Goal: Information Seeking & Learning: Learn about a topic

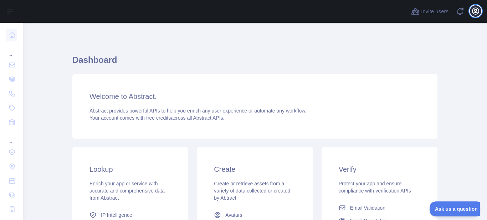
click at [477, 11] on icon "button" at bounding box center [476, 11] width 6 height 6
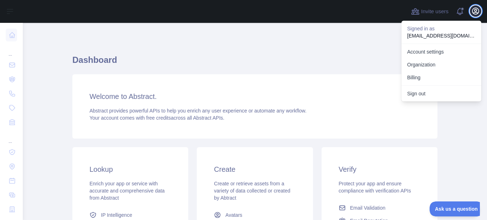
click at [477, 12] on icon "button" at bounding box center [476, 11] width 9 height 9
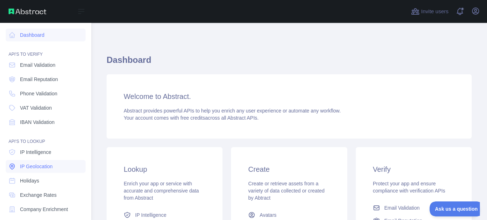
click at [47, 167] on span "IP Geolocation" at bounding box center [36, 166] width 33 height 7
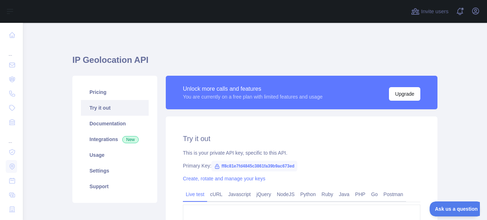
type textarea "**********"
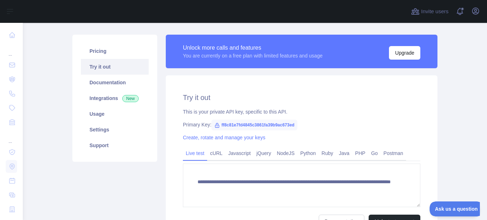
scroll to position [43, 0]
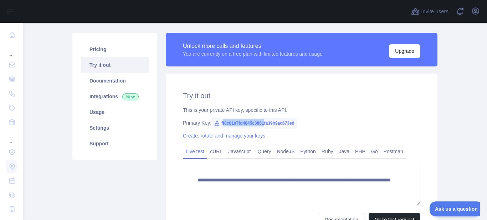
drag, startPoint x: 222, startPoint y: 122, endPoint x: 263, endPoint y: 122, distance: 40.7
click at [263, 122] on span "ff8c81e7fd4845c3861fa39b9ac673ed" at bounding box center [255, 123] width 86 height 11
drag, startPoint x: 221, startPoint y: 122, endPoint x: 297, endPoint y: 119, distance: 76.0
click at [297, 119] on div "Primary Key: ff8c81e7fd4845c3861fa39b9ac673ed" at bounding box center [302, 122] width 238 height 7
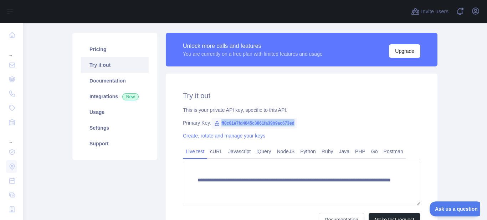
copy span "ff8c81e7fd4845c3861fa39b9ac673ed"
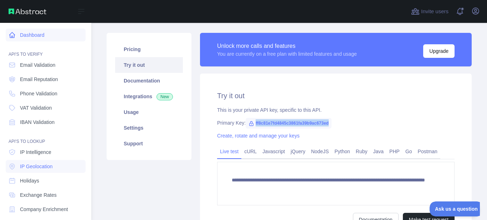
click at [37, 40] on link "Dashboard" at bounding box center [46, 35] width 80 height 13
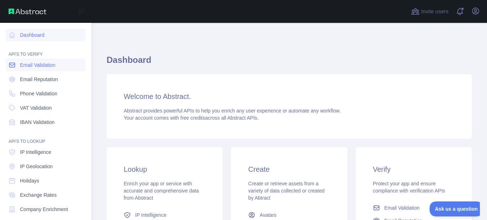
click at [51, 67] on span "Email Validation" at bounding box center [37, 64] width 35 height 7
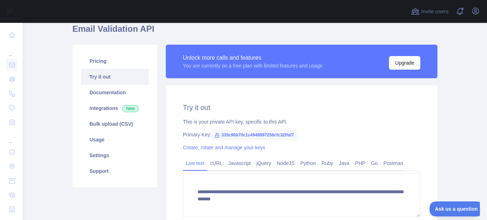
scroll to position [43, 0]
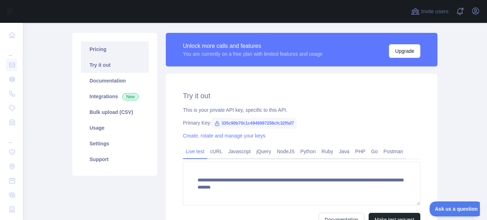
click at [110, 54] on link "Pricing" at bounding box center [115, 49] width 68 height 16
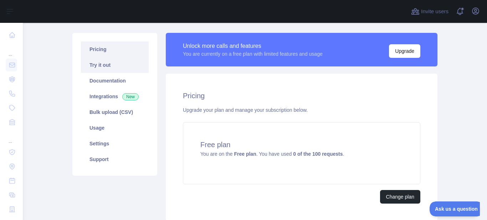
click at [103, 66] on link "Try it out" at bounding box center [115, 65] width 68 height 16
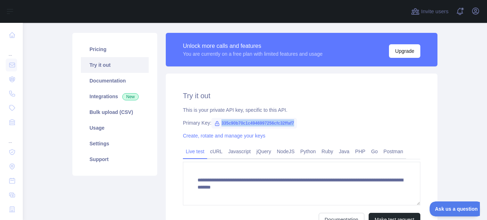
drag, startPoint x: 222, startPoint y: 122, endPoint x: 304, endPoint y: 122, distance: 82.4
click at [304, 122] on div "Primary Key: 335c90b70c1c4946997256cfc32ffaf7" at bounding box center [302, 122] width 238 height 7
copy span "335c90b70c1c4946997256cfc32ffaf7"
click at [94, 82] on link "Documentation" at bounding box center [115, 81] width 68 height 16
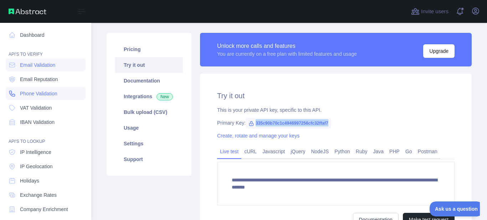
click at [46, 93] on span "Phone Validation" at bounding box center [38, 93] width 37 height 7
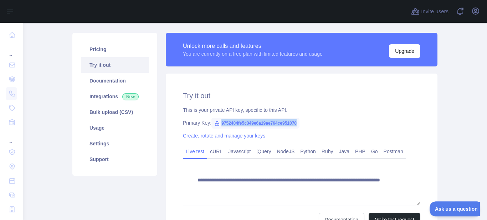
drag, startPoint x: 221, startPoint y: 123, endPoint x: 297, endPoint y: 121, distance: 75.3
click at [297, 121] on span "9752404fe5c349e6a19ae764ce951070" at bounding box center [256, 123] width 88 height 11
copy span "9752404fe5c349e6a19ae764ce951070"
